Goal: Find specific page/section: Find specific page/section

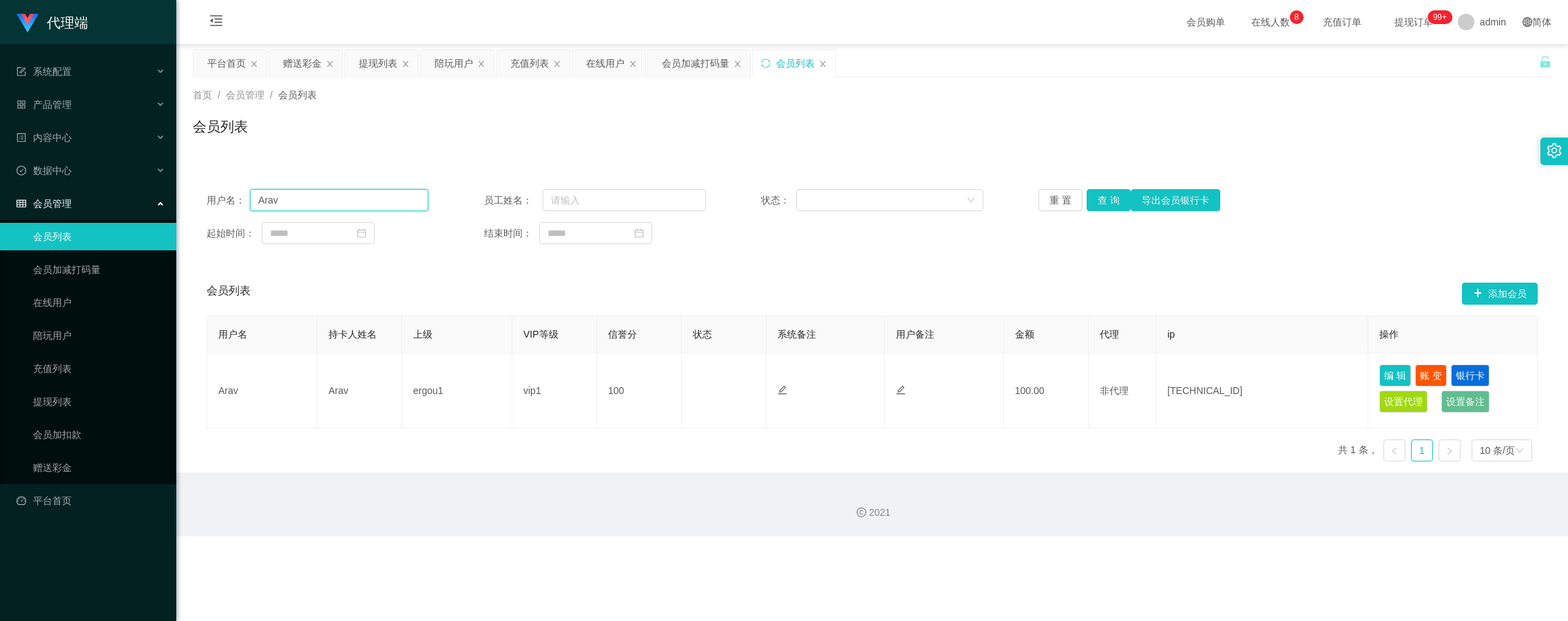
drag, startPoint x: 321, startPoint y: 205, endPoint x: 222, endPoint y: 198, distance: 99.2
click at [222, 198] on div "用户名： Arav" at bounding box center [317, 200] width 222 height 22
paste input "Arav"
type input "Arav"
drag, startPoint x: 101, startPoint y: 375, endPoint x: 91, endPoint y: 389, distance: 17.2
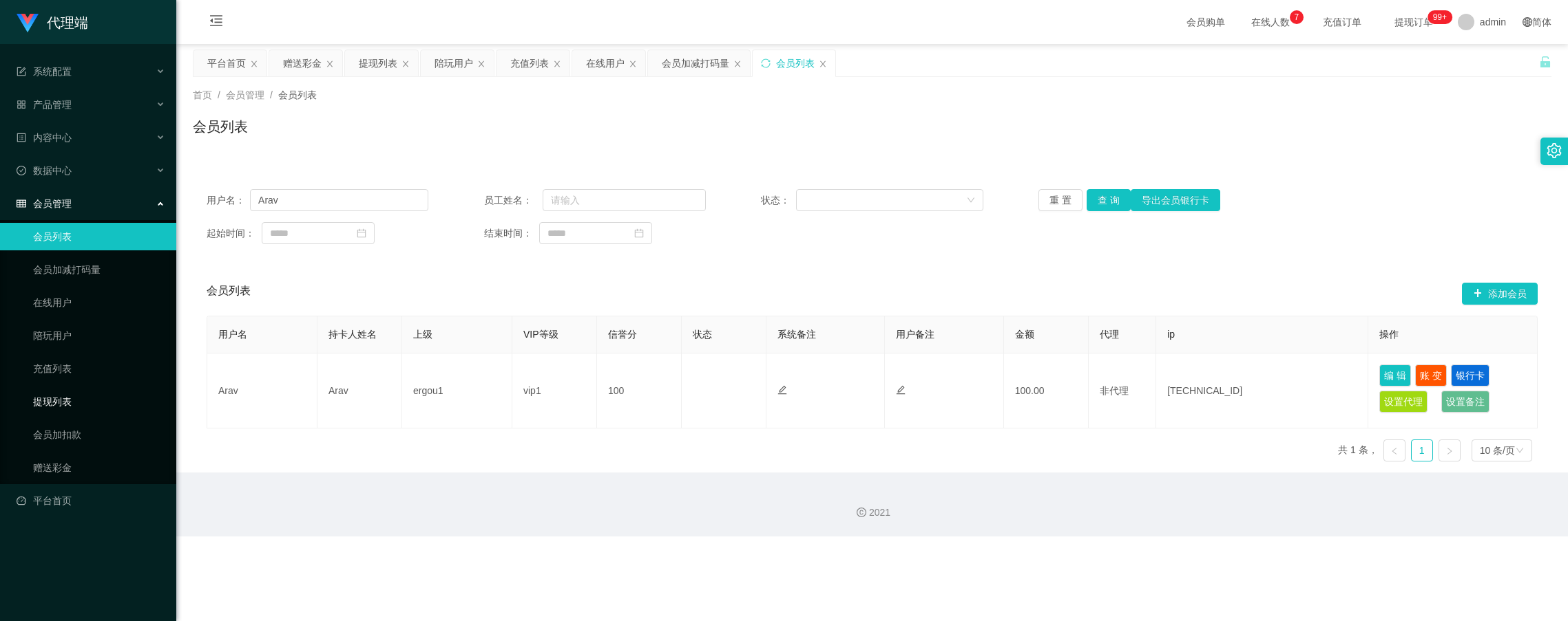
click at [94, 387] on ul "会员列表 会员加减打码量 在线用户 陪玩用户 充值列表 提现列表 会员加扣款 赠送彩金" at bounding box center [88, 352] width 176 height 264
click at [89, 389] on link "提现列表" at bounding box center [99, 401] width 132 height 28
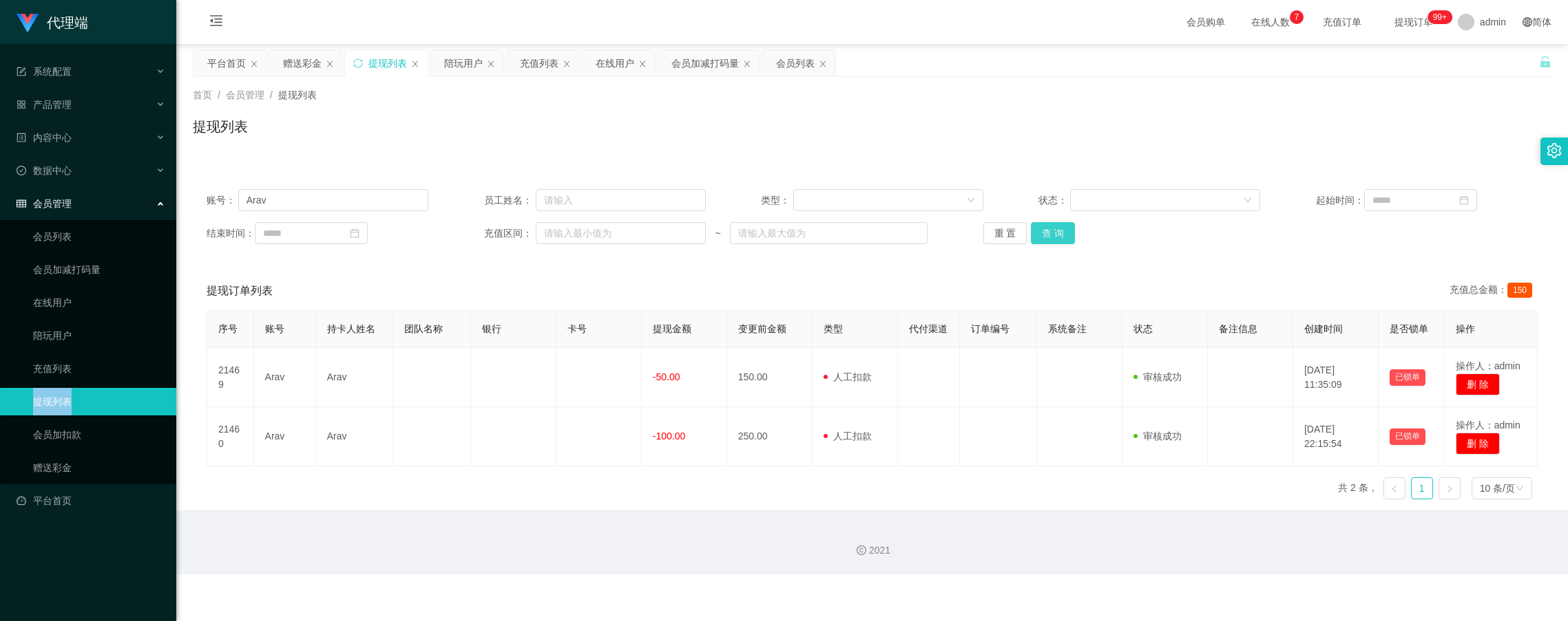
click at [1068, 237] on button "查 询" at bounding box center [1053, 233] width 44 height 22
click at [1068, 233] on button "查 询" at bounding box center [1053, 233] width 44 height 22
click at [1068, 233] on div "重 置 查 询" at bounding box center [1094, 233] width 222 height 22
click at [1068, 233] on button "查 询" at bounding box center [1053, 233] width 44 height 22
